Goal: Information Seeking & Learning: Learn about a topic

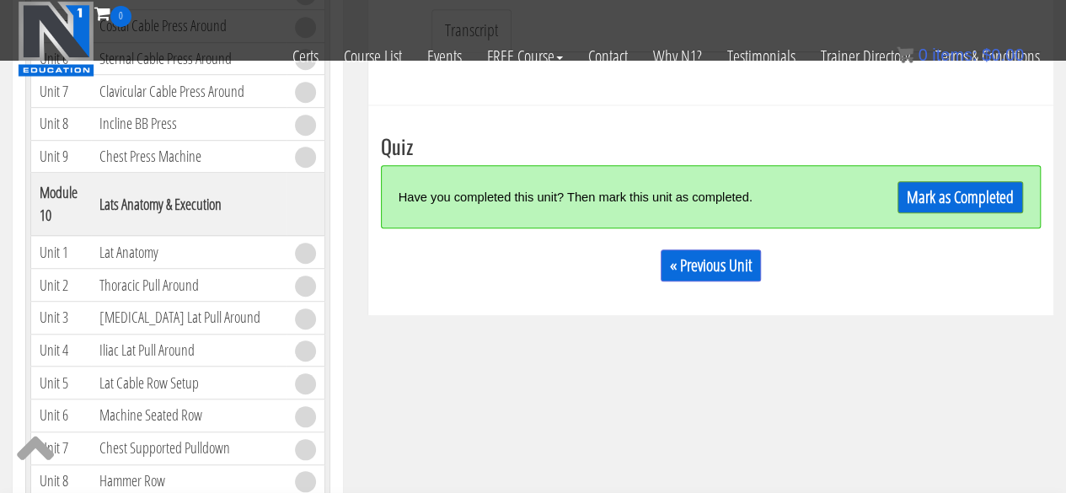
scroll to position [504, 0]
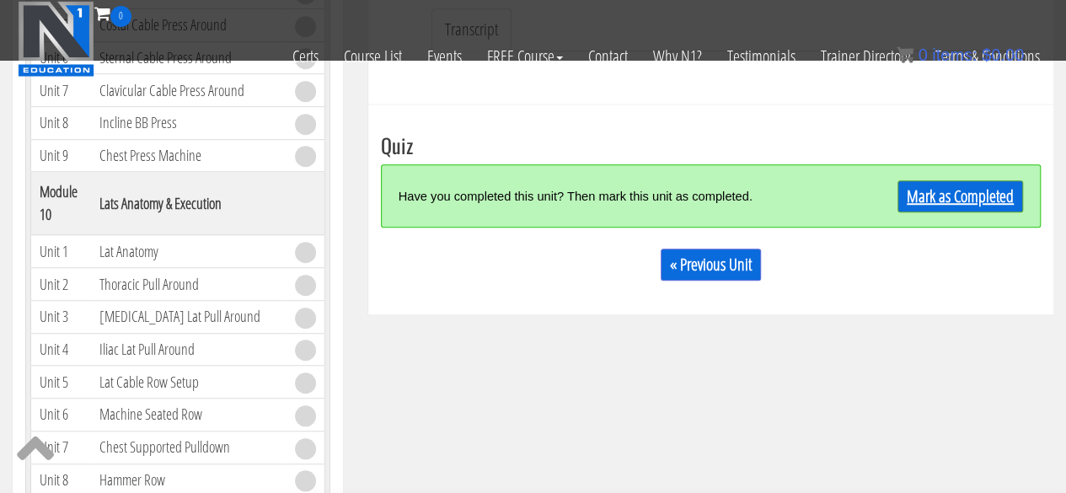
click at [999, 207] on link "Mark as Completed" at bounding box center [961, 196] width 126 height 32
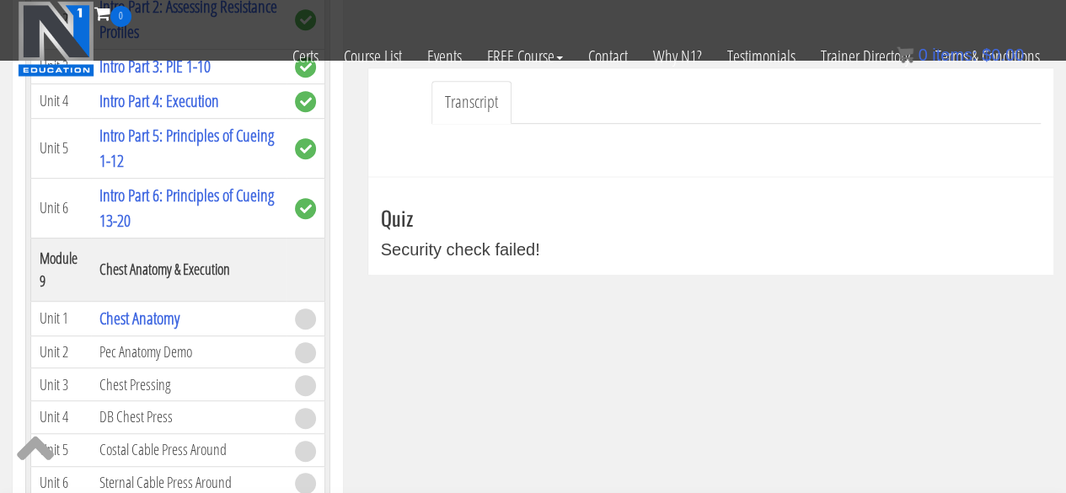
scroll to position [2910, 0]
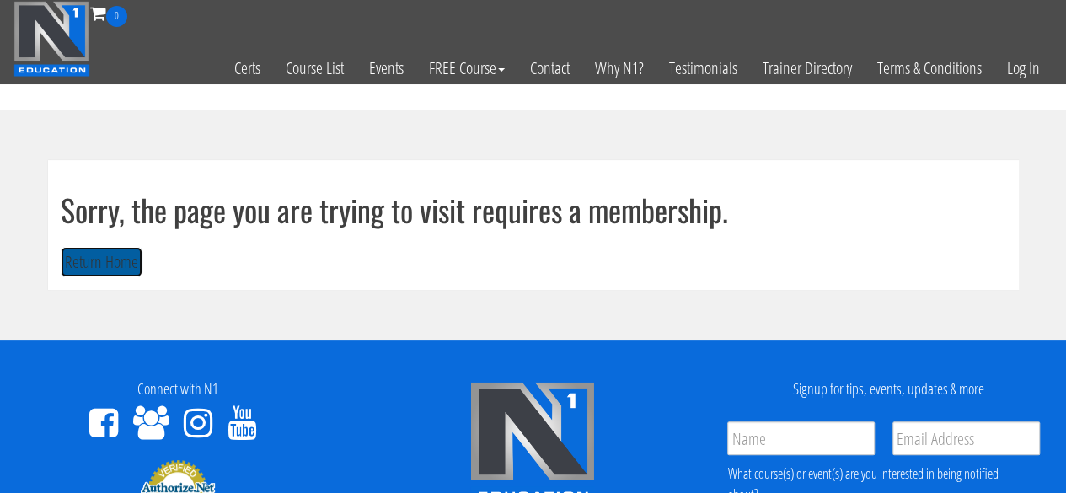
click at [99, 261] on button "Return Home" at bounding box center [102, 262] width 82 height 31
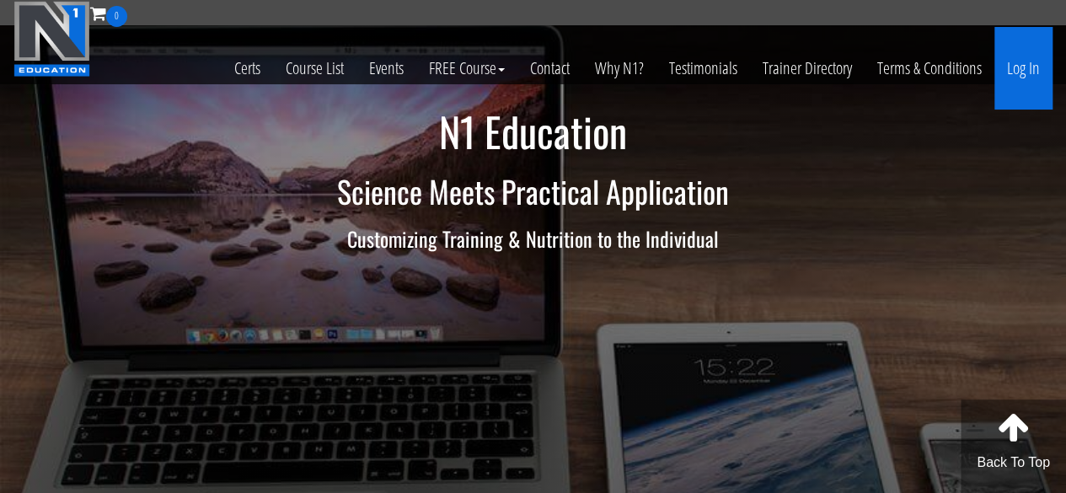
click at [1030, 65] on link "Log In" at bounding box center [1024, 68] width 58 height 83
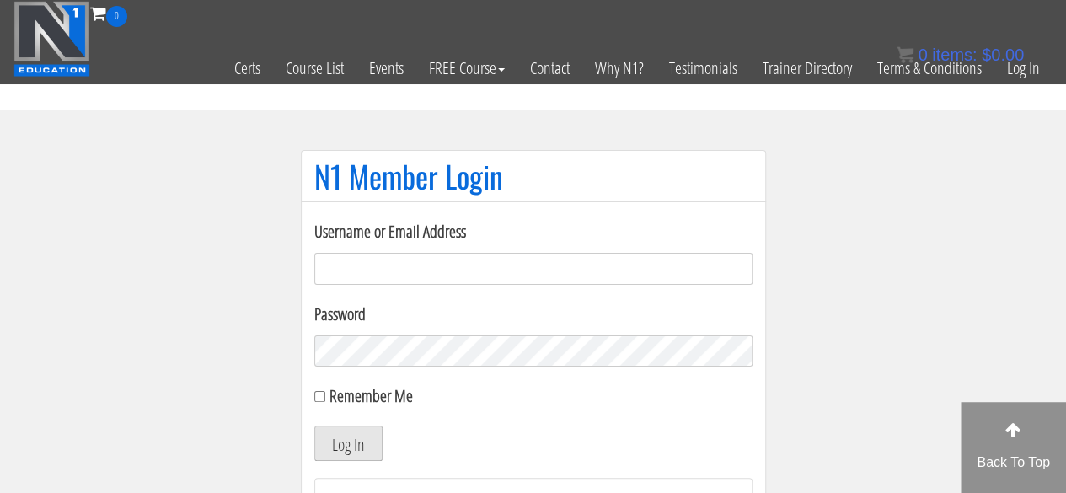
type input "sarahasmith513@gmail.com"
click at [327, 447] on button "Log In" at bounding box center [348, 443] width 68 height 35
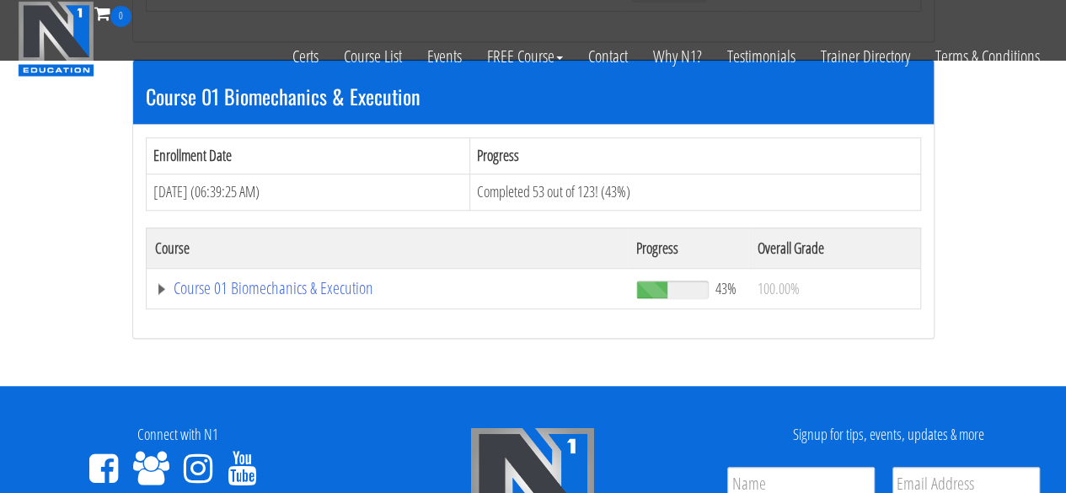
scroll to position [488, 0]
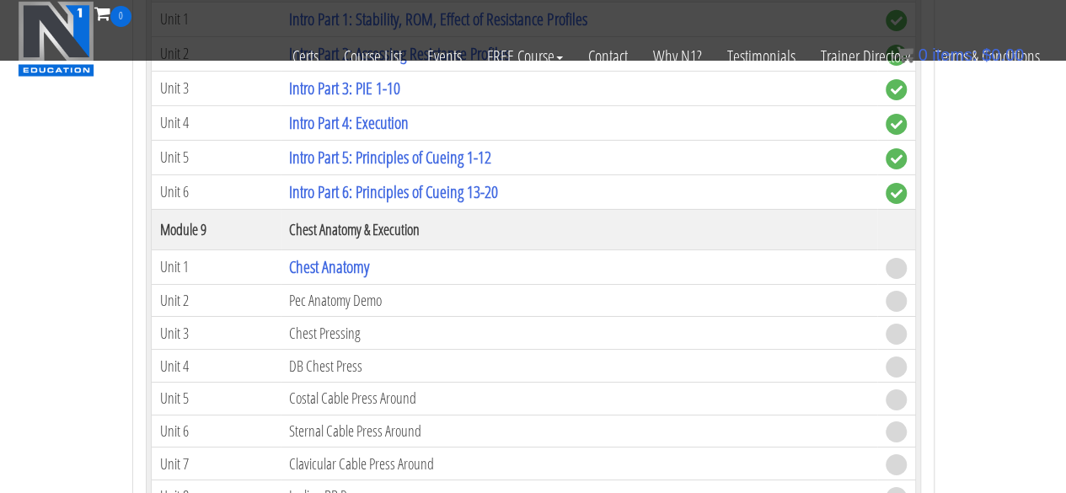
scroll to position [2785, 0]
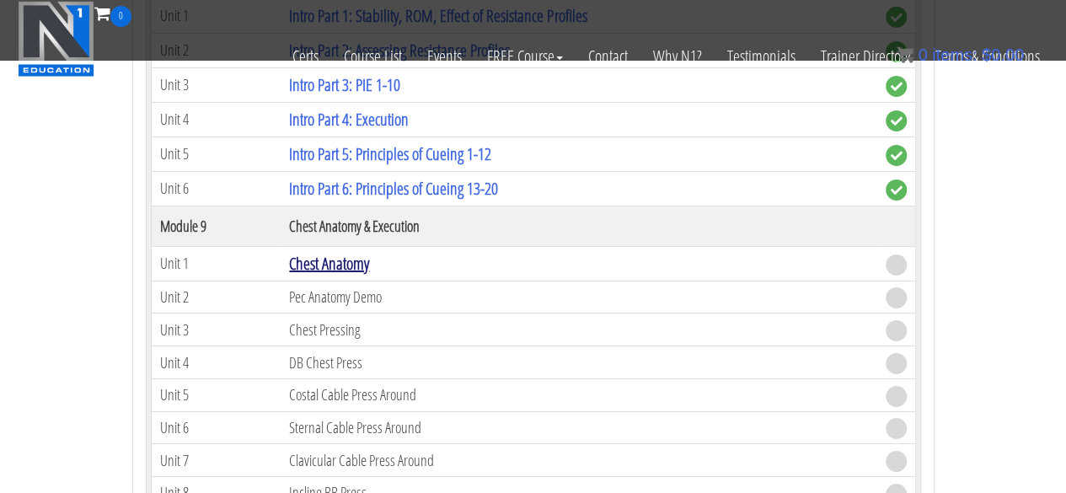
click at [329, 252] on link "Chest Anatomy" at bounding box center [329, 263] width 80 height 23
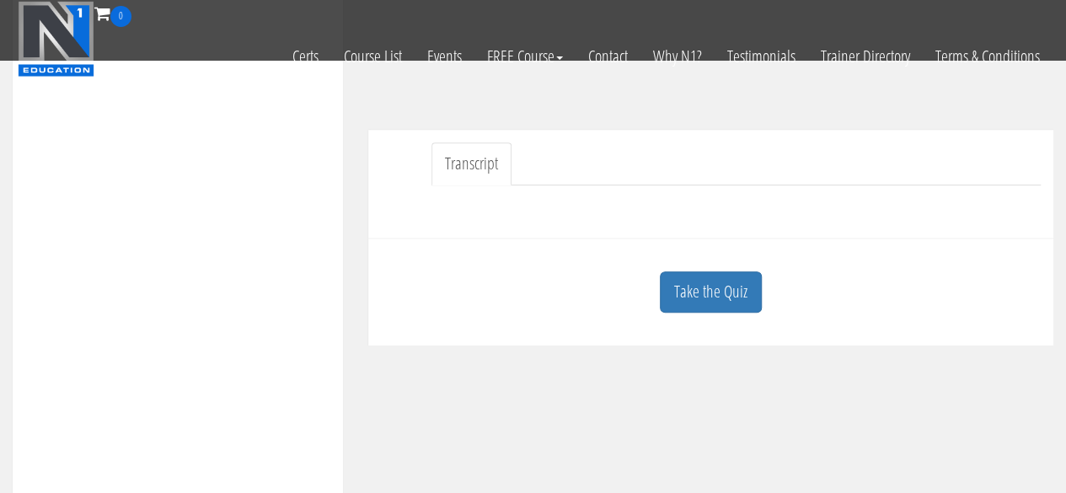
scroll to position [371, 0]
click at [727, 276] on link "Take the Quiz" at bounding box center [711, 291] width 102 height 41
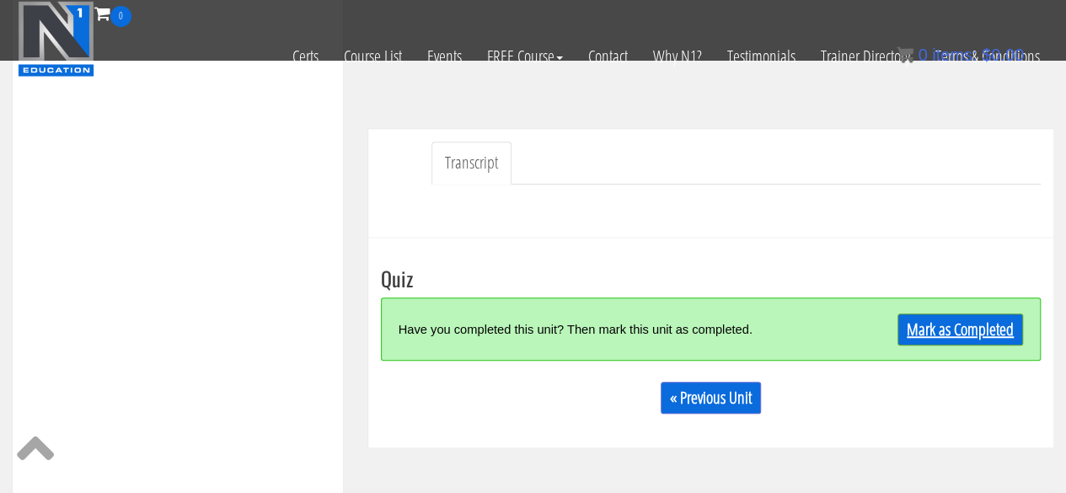
click at [921, 340] on link "Mark as Completed" at bounding box center [961, 330] width 126 height 32
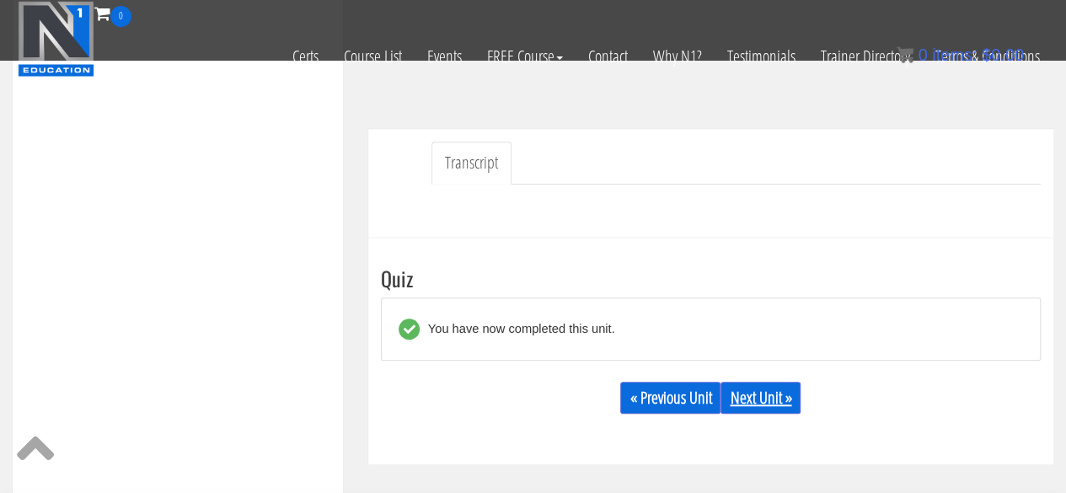
click at [754, 386] on link "Next Unit »" at bounding box center [761, 398] width 80 height 32
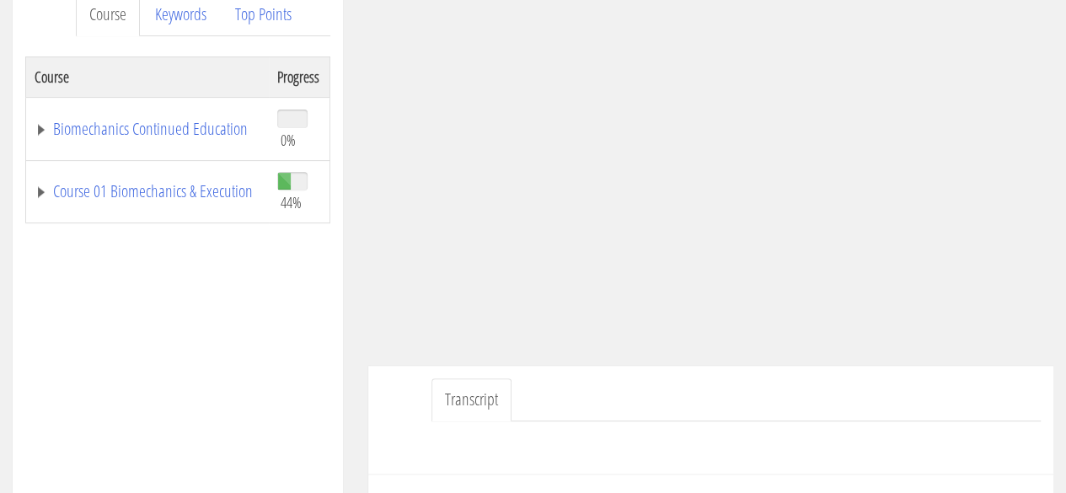
scroll to position [241, 0]
click at [86, 182] on link "Course 01 Biomechanics & Execution" at bounding box center [148, 190] width 226 height 17
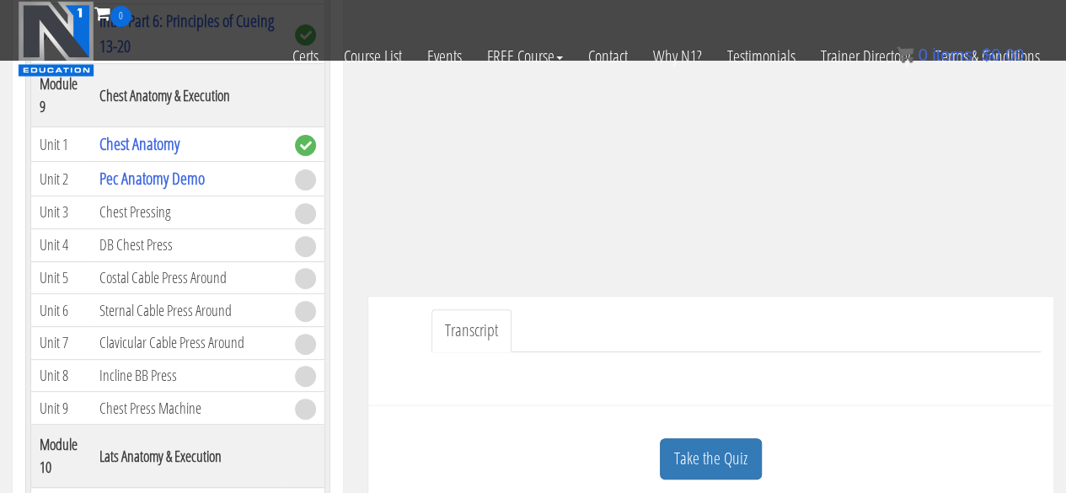
scroll to position [389, 0]
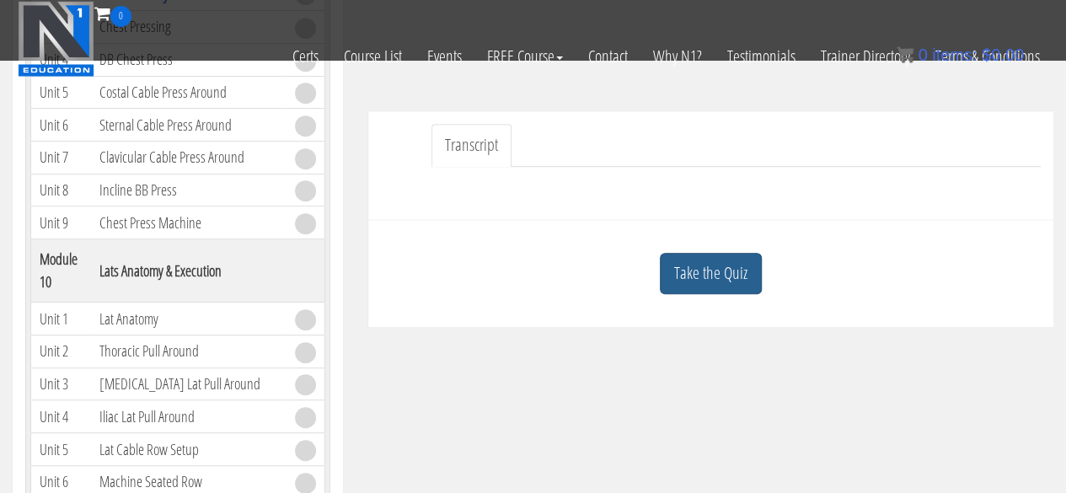
click at [732, 262] on link "Take the Quiz" at bounding box center [711, 273] width 102 height 41
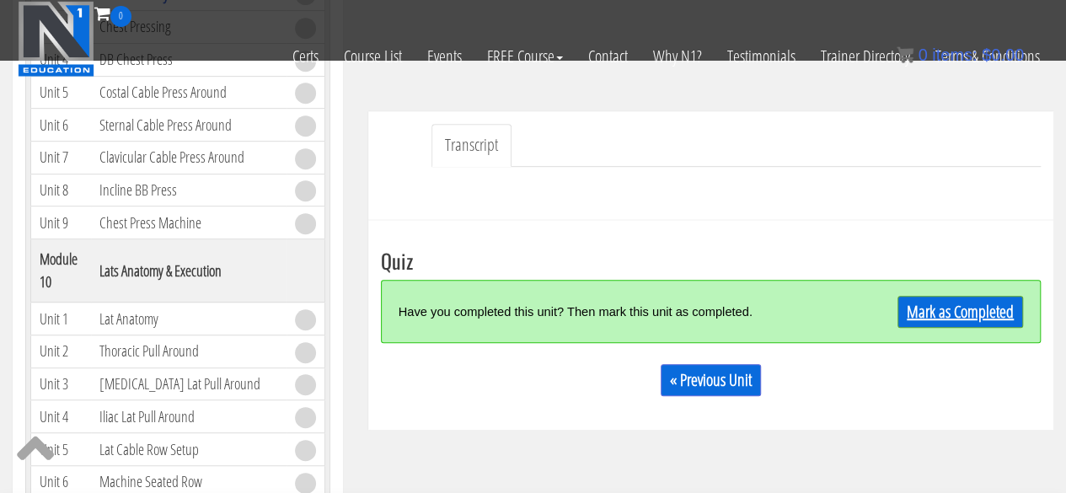
click at [977, 310] on link "Mark as Completed" at bounding box center [961, 312] width 126 height 32
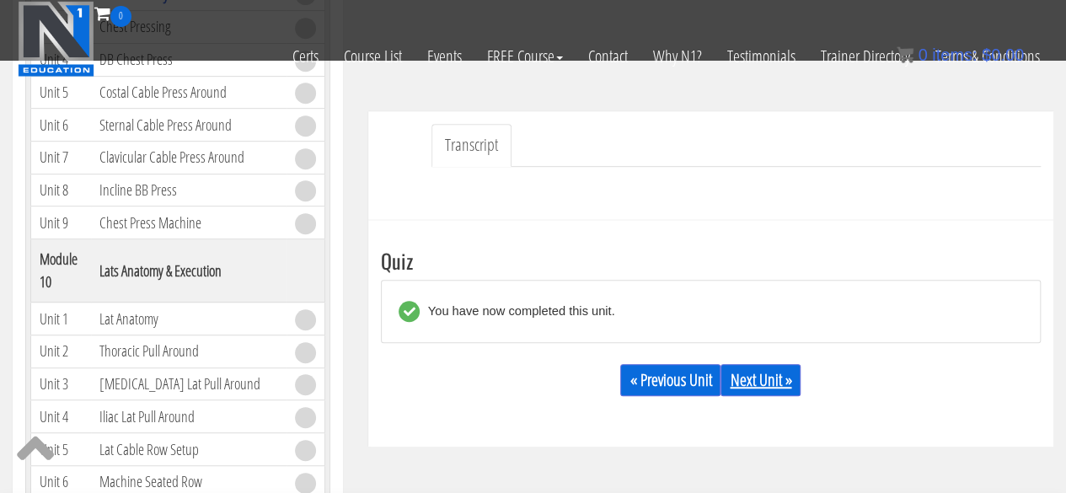
click at [767, 378] on link "Next Unit »" at bounding box center [761, 380] width 80 height 32
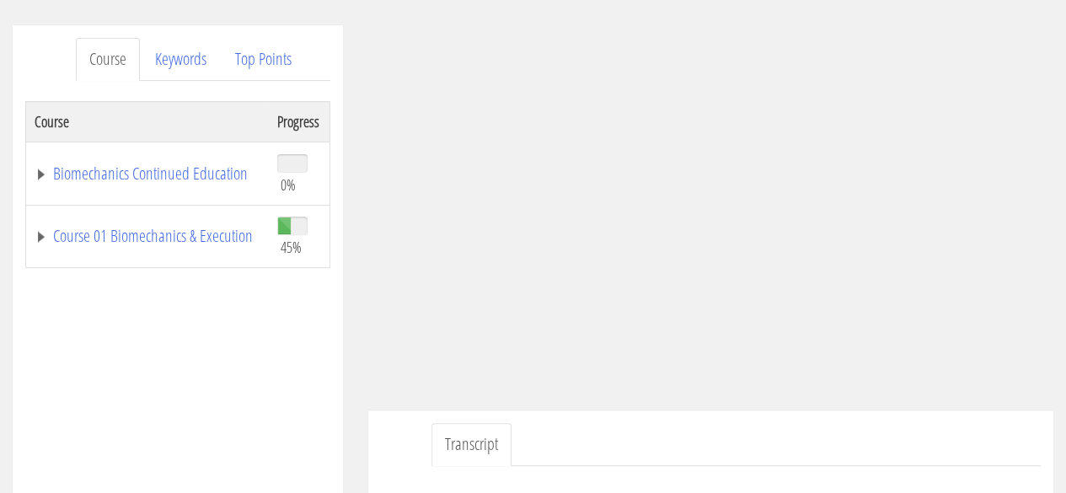
scroll to position [196, 0]
click at [106, 228] on link "Course 01 Biomechanics & Execution" at bounding box center [148, 236] width 226 height 17
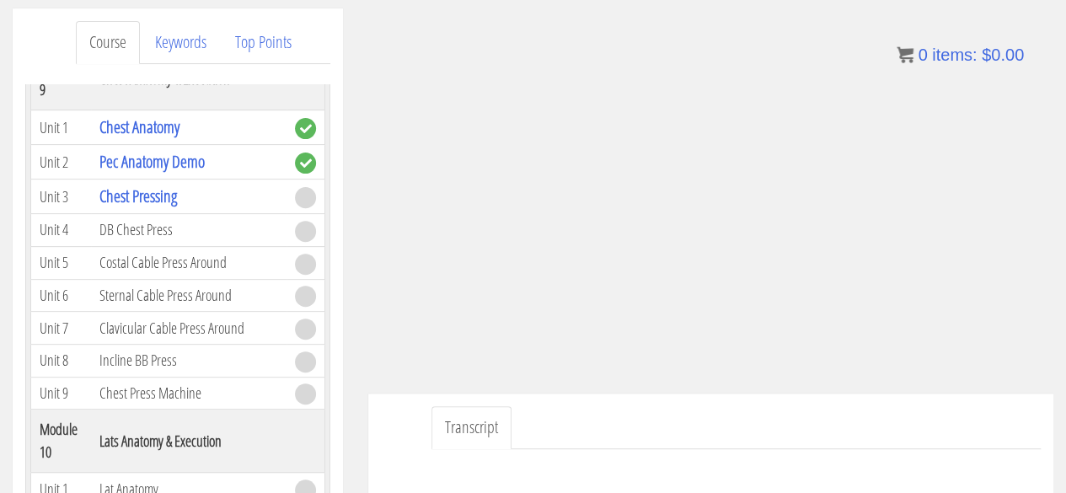
scroll to position [3235, 0]
